Goal: Transaction & Acquisition: Download file/media

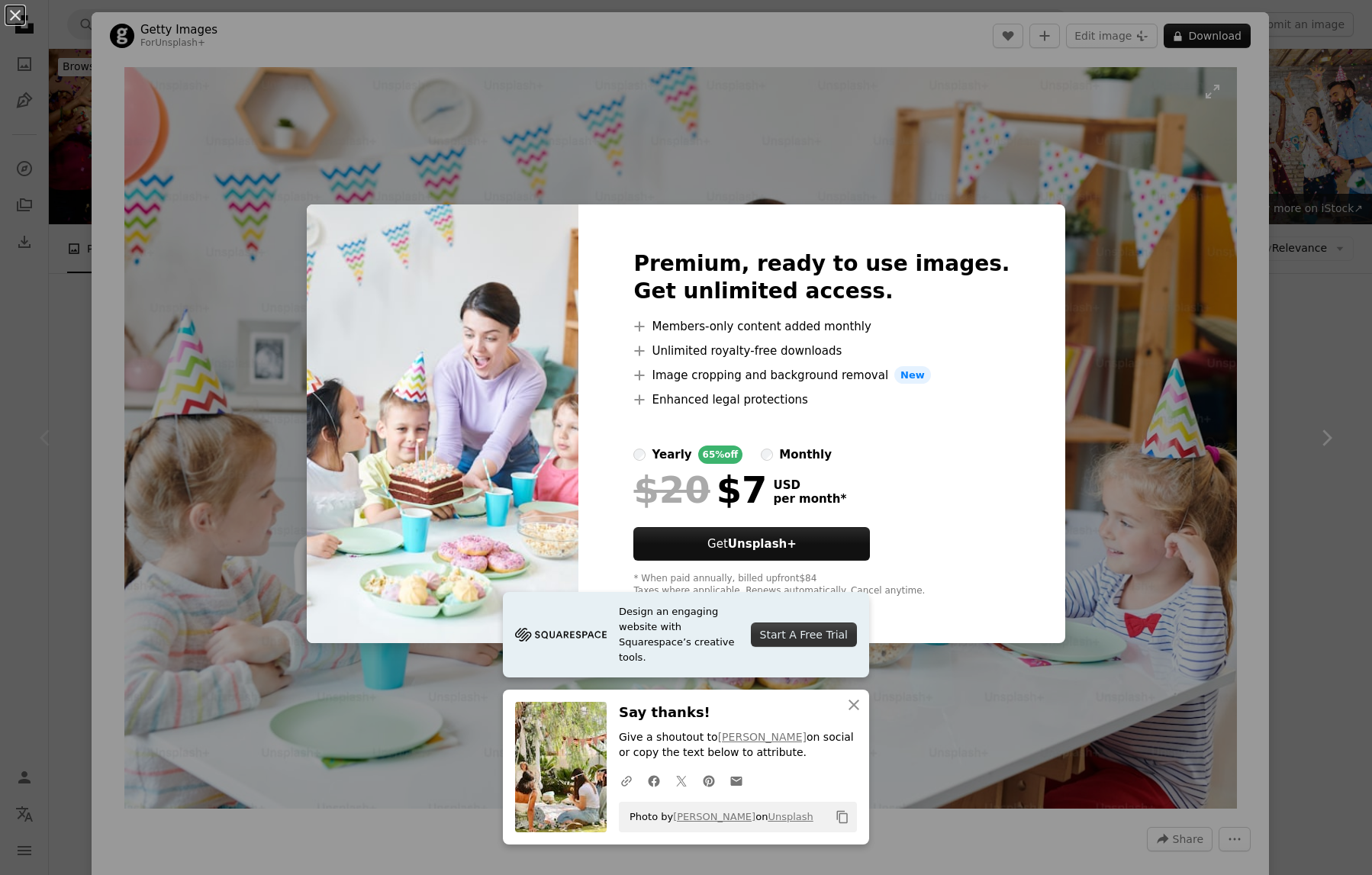
click at [1072, 216] on div "An X shape Design an engaging website with Squarespace’s creative tools. Start …" at bounding box center [686, 437] width 1372 height 875
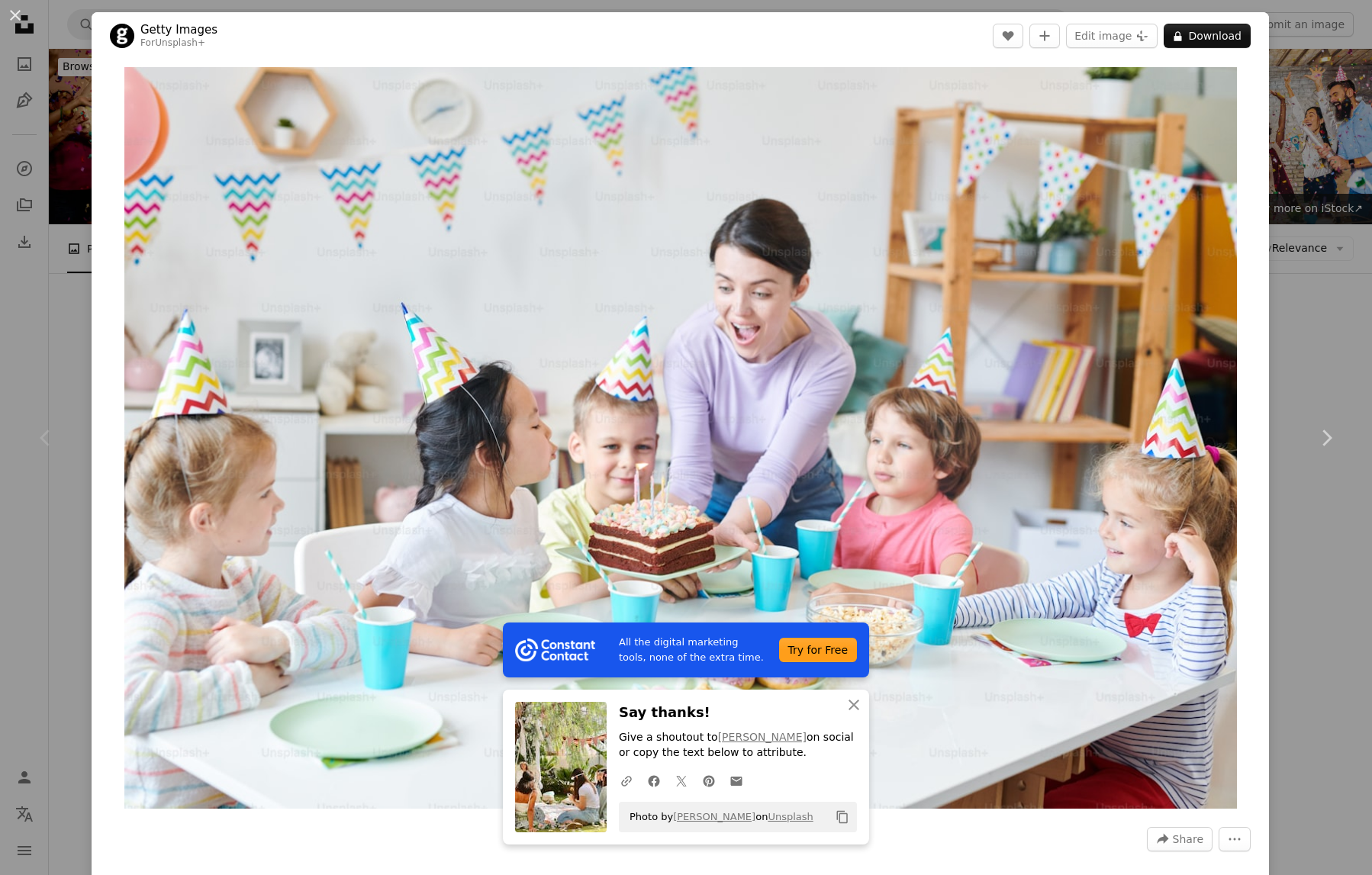
click at [10, 15] on button "An X shape" at bounding box center [16, 16] width 19 height 19
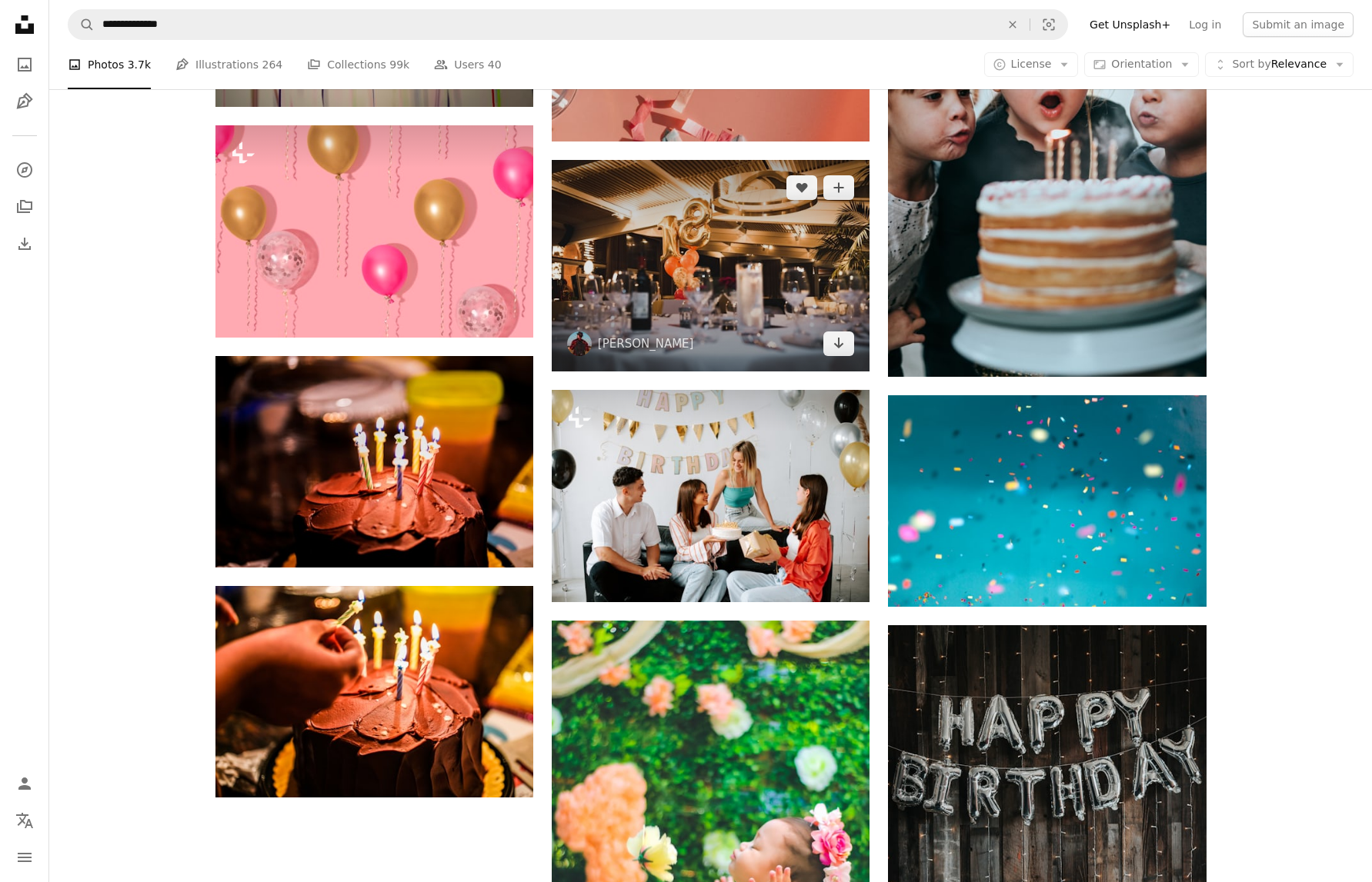
scroll to position [1740, 0]
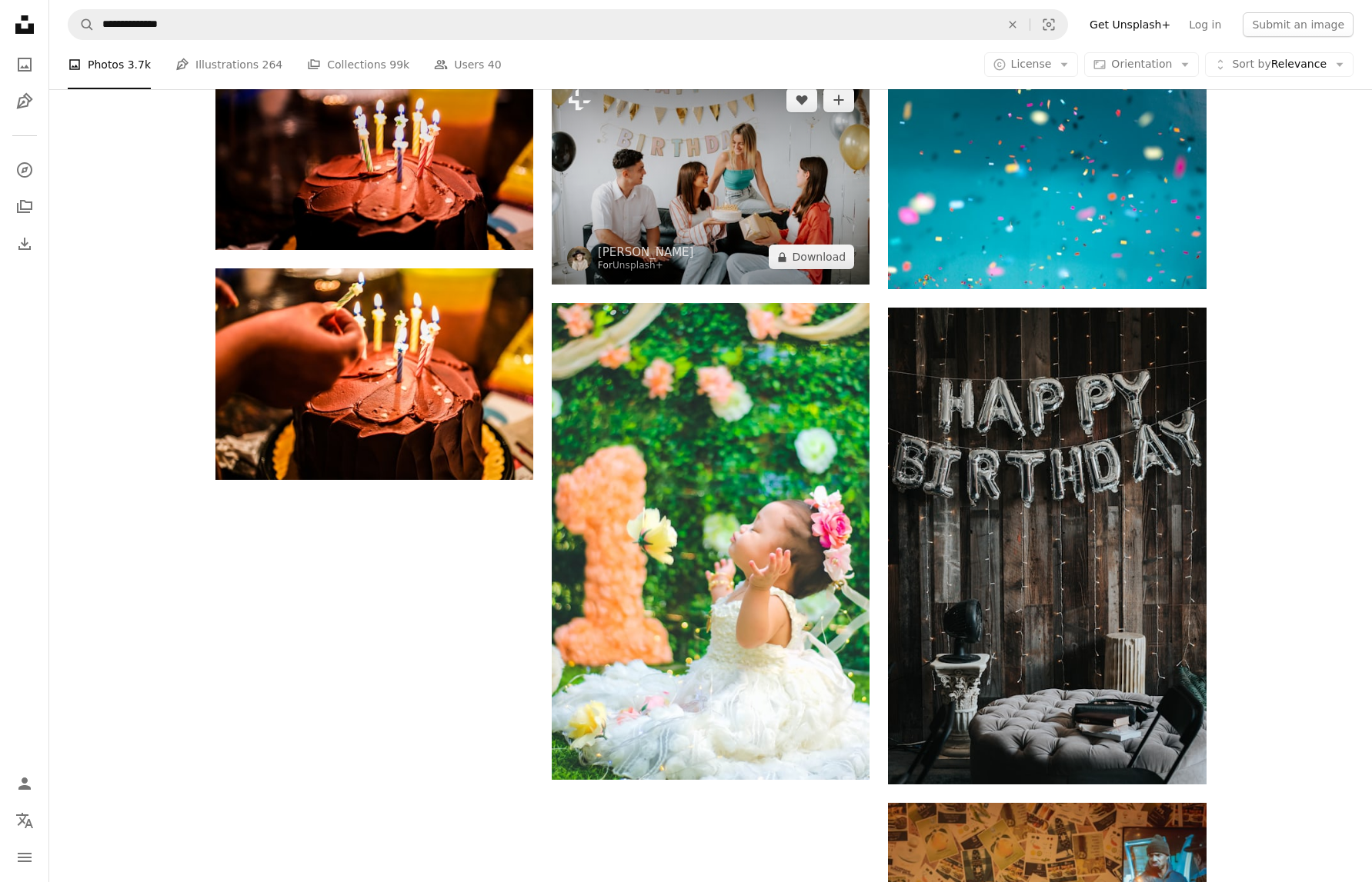
click at [686, 215] on img at bounding box center [710, 178] width 318 height 213
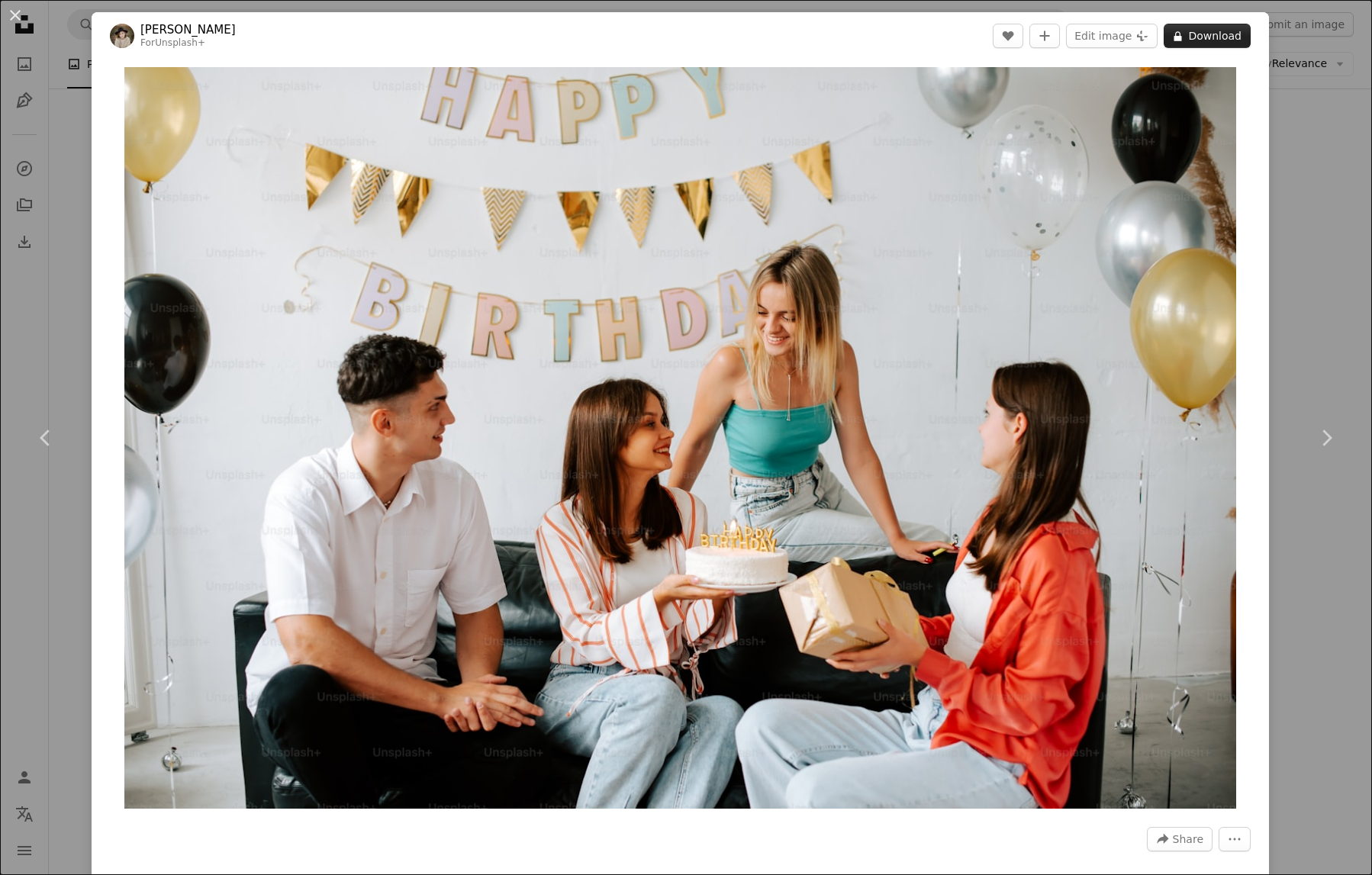
click at [1197, 37] on button "A lock Download" at bounding box center [1207, 35] width 87 height 24
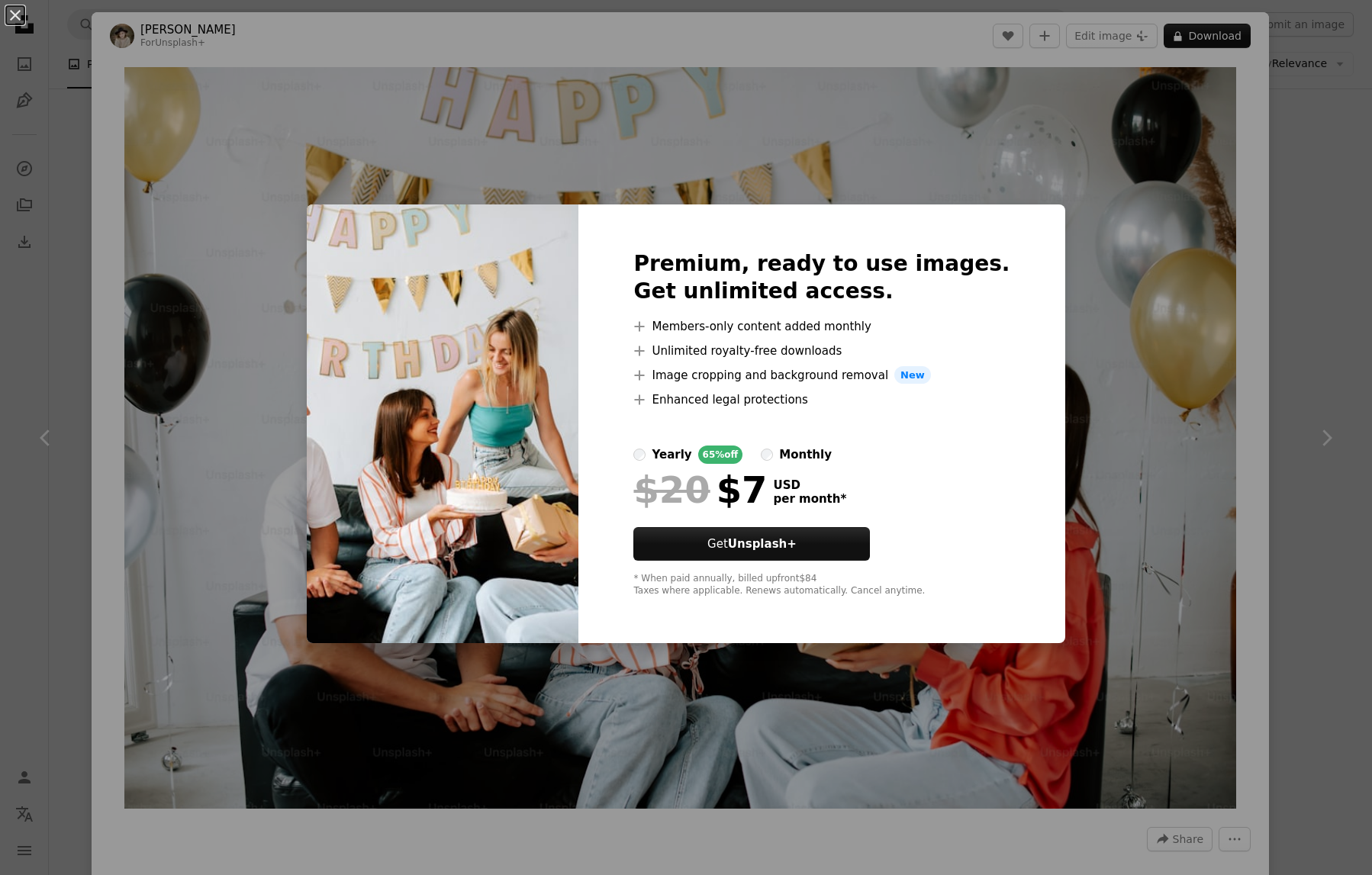
drag, startPoint x: 1032, startPoint y: 188, endPoint x: 442, endPoint y: 61, distance: 603.5
click at [1028, 187] on div "An X shape Premium, ready to use images. Get unlimited access. A plus sign Memb…" at bounding box center [686, 437] width 1372 height 875
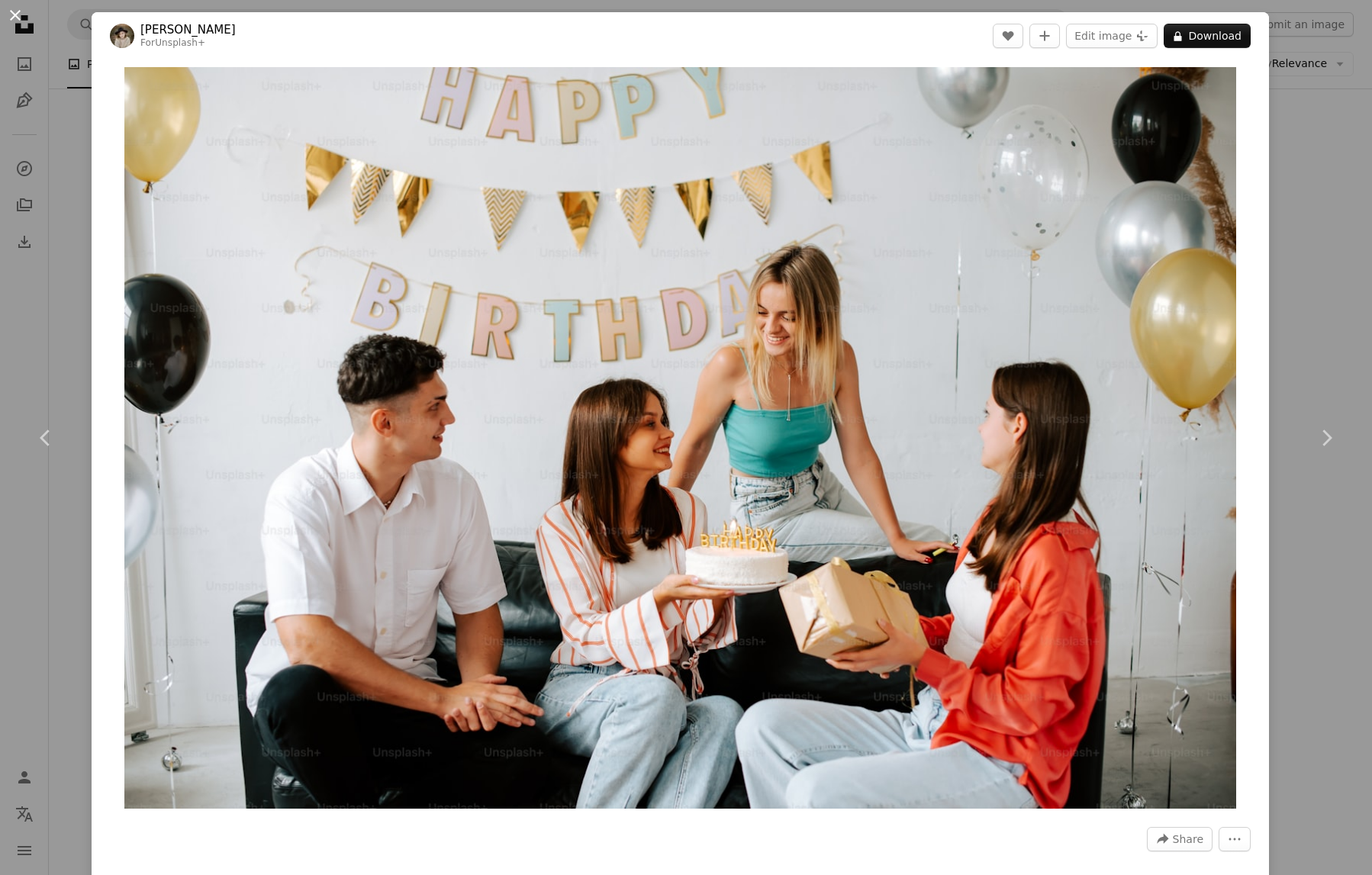
click at [20, 16] on button "An X shape" at bounding box center [16, 16] width 19 height 19
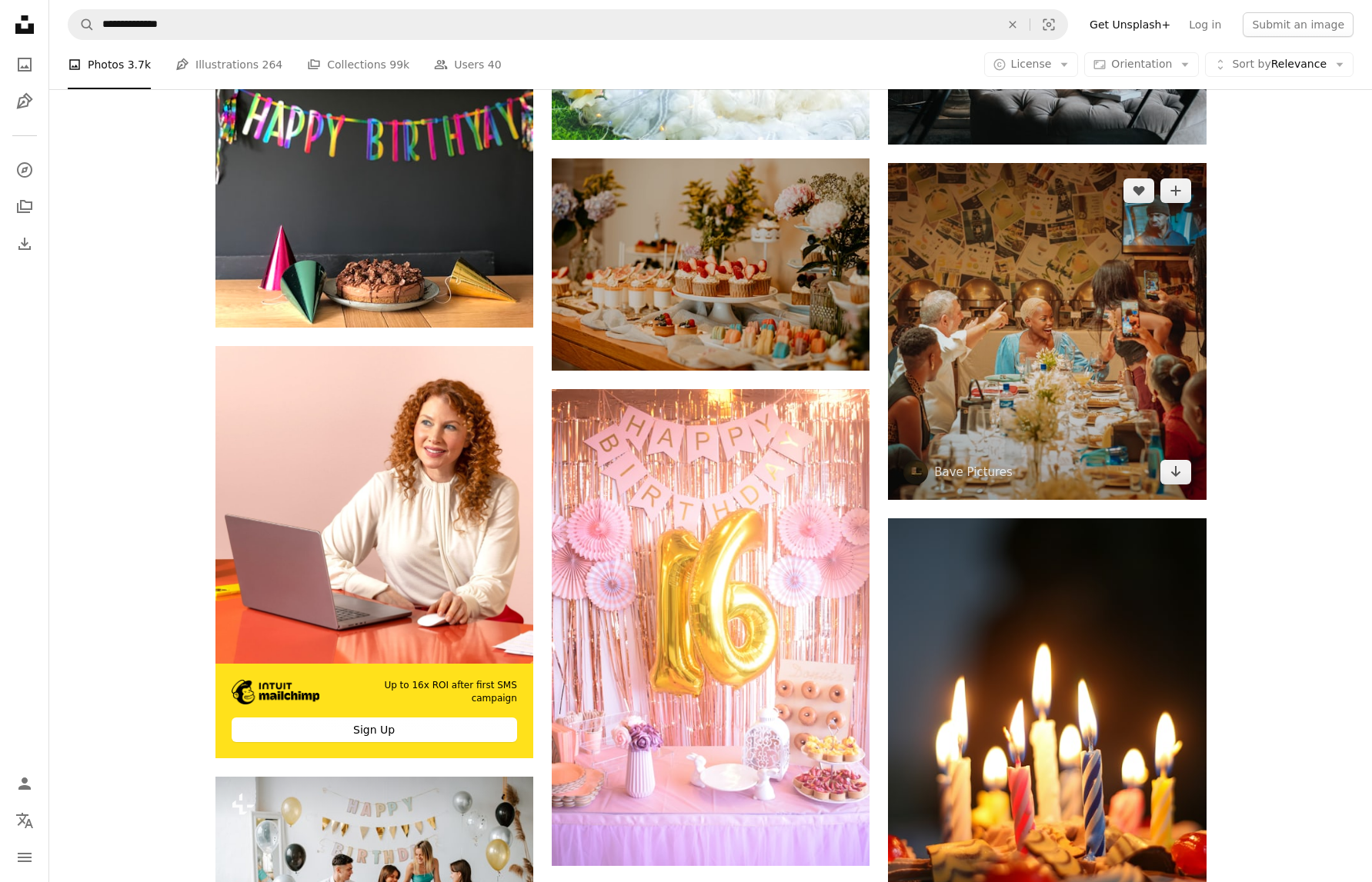
scroll to position [2893, 0]
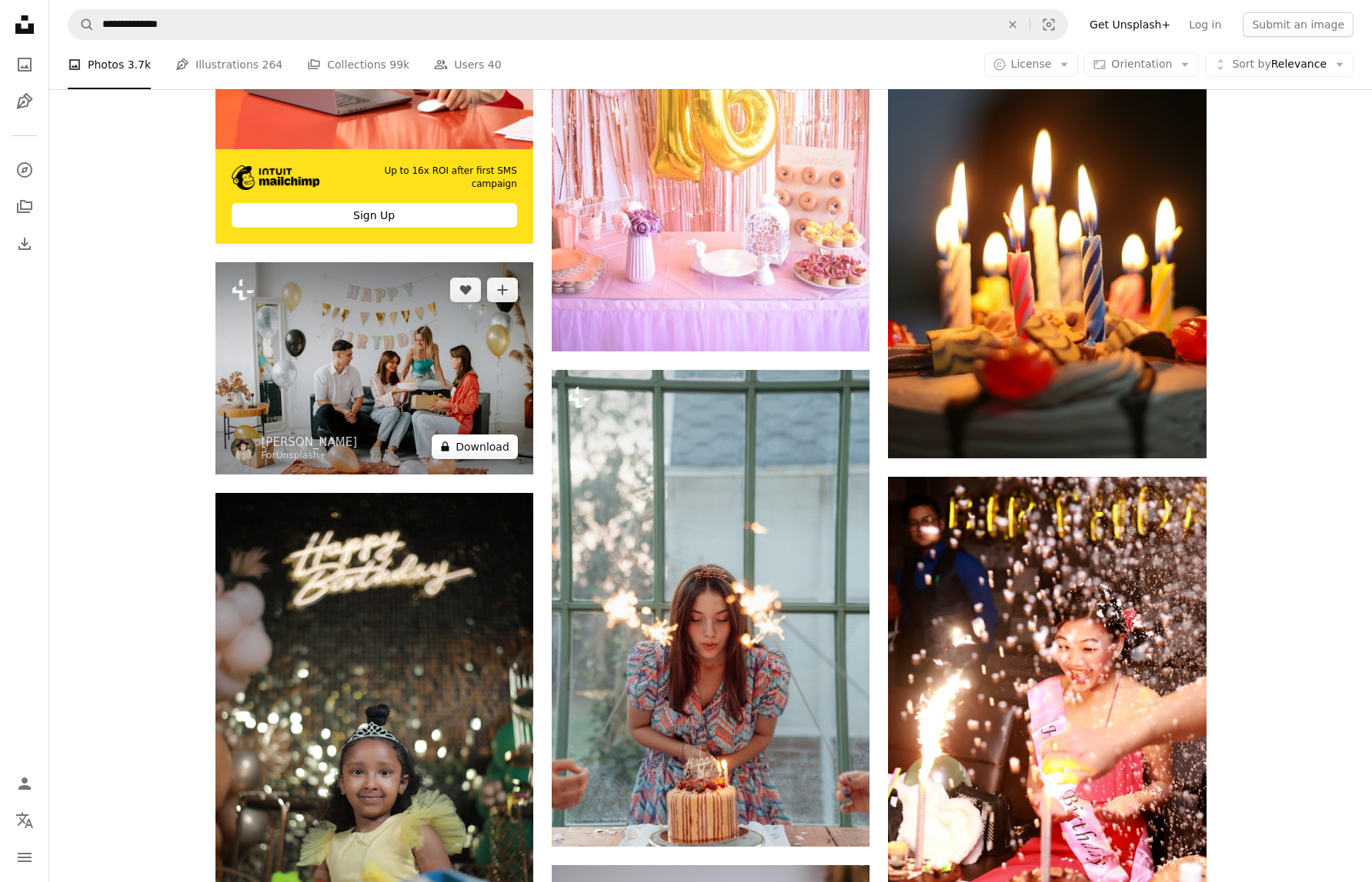
click at [478, 453] on button "A lock Download" at bounding box center [475, 447] width 86 height 24
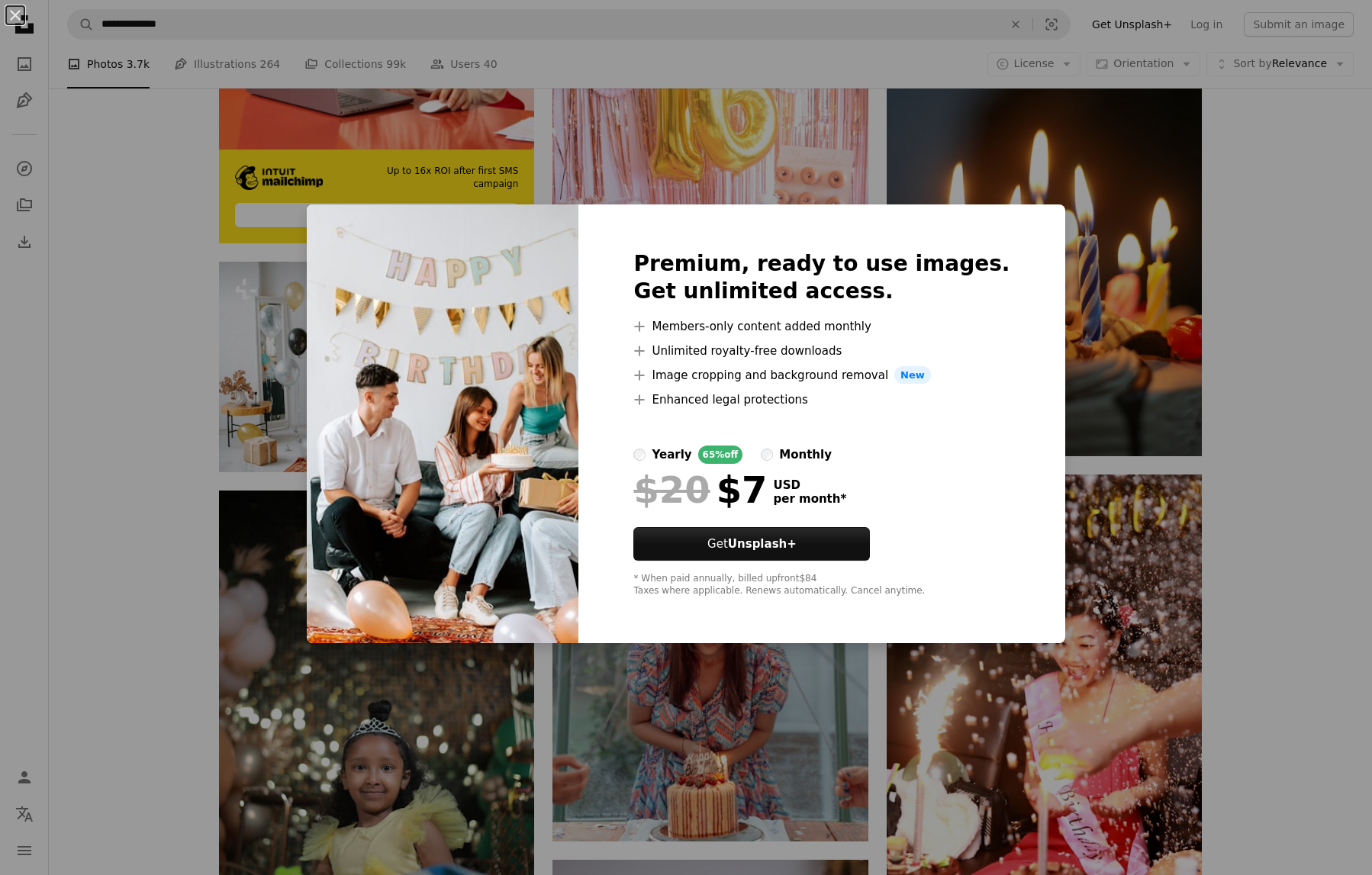
click at [1079, 197] on div "An X shape Premium, ready to use images. Get unlimited access. A plus sign Memb…" at bounding box center [686, 437] width 1372 height 875
